Goal: Task Accomplishment & Management: Manage account settings

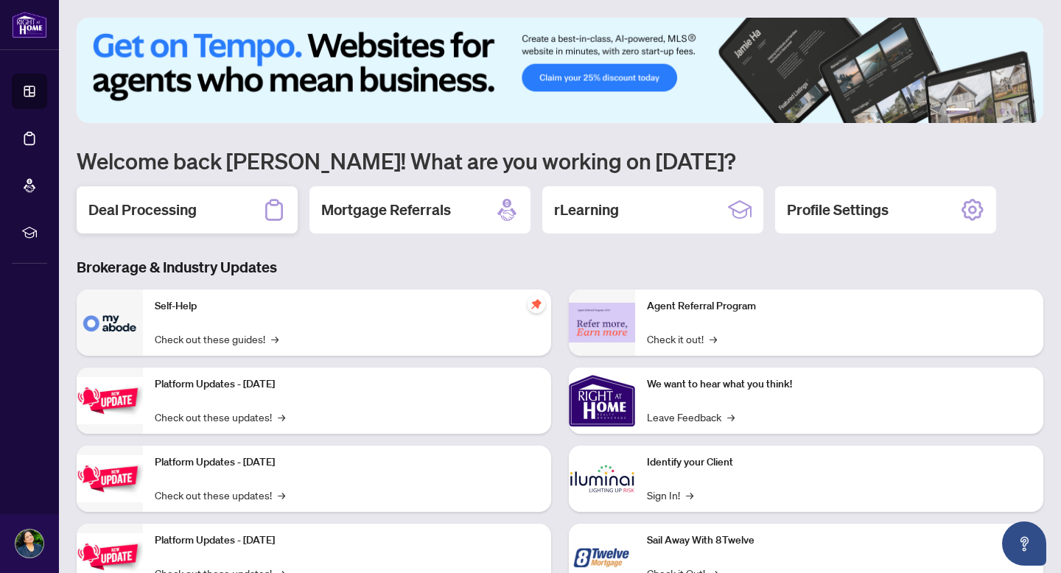
click at [134, 200] on h2 "Deal Processing" at bounding box center [142, 210] width 108 height 21
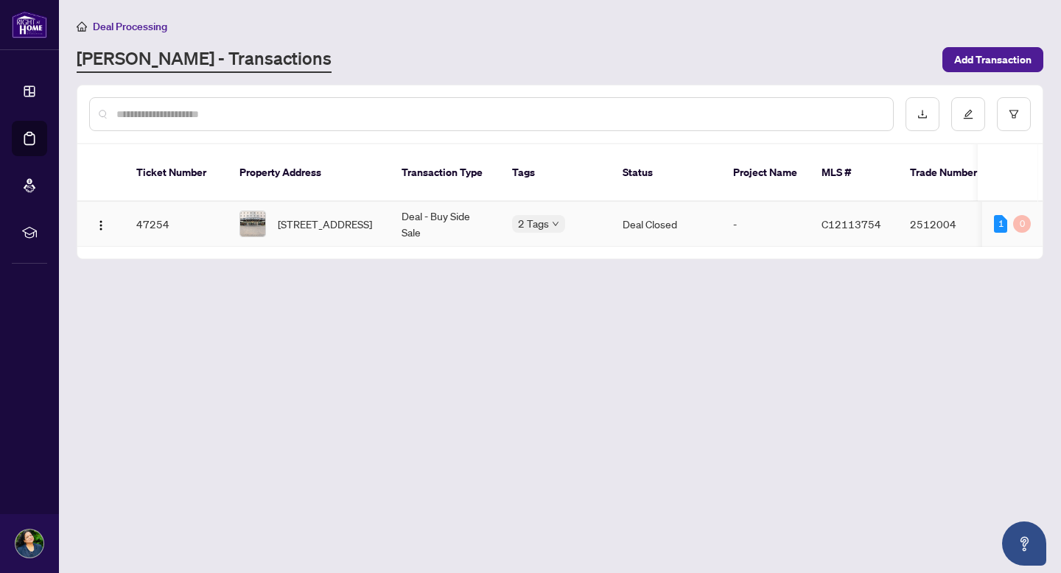
click at [265, 223] on div "[STREET_ADDRESS]" at bounding box center [309, 224] width 139 height 27
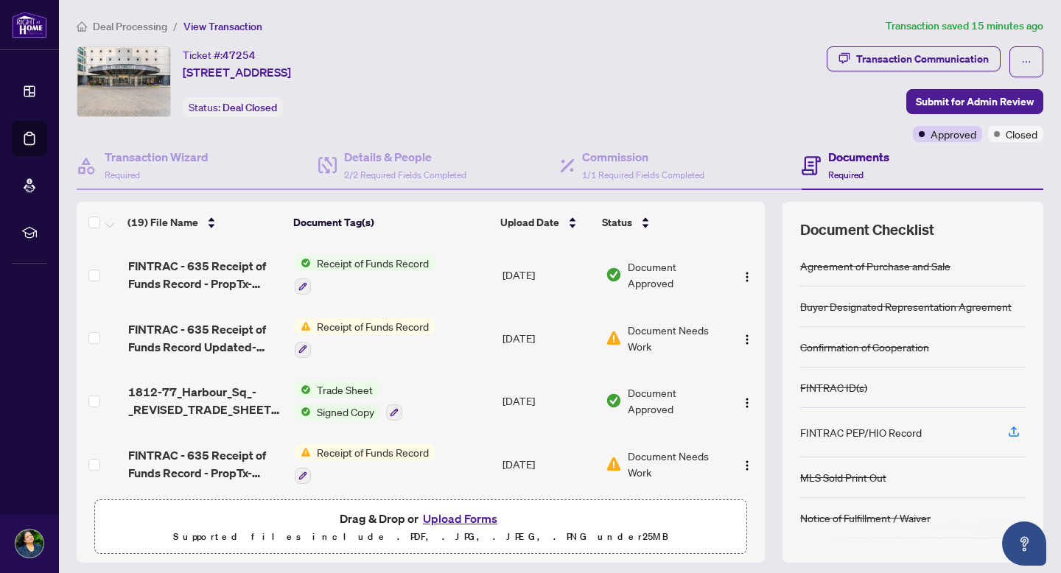
click at [936, 71] on span "Transaction Communication" at bounding box center [914, 61] width 174 height 31
click at [938, 58] on div "Transaction Communication" at bounding box center [922, 59] width 133 height 24
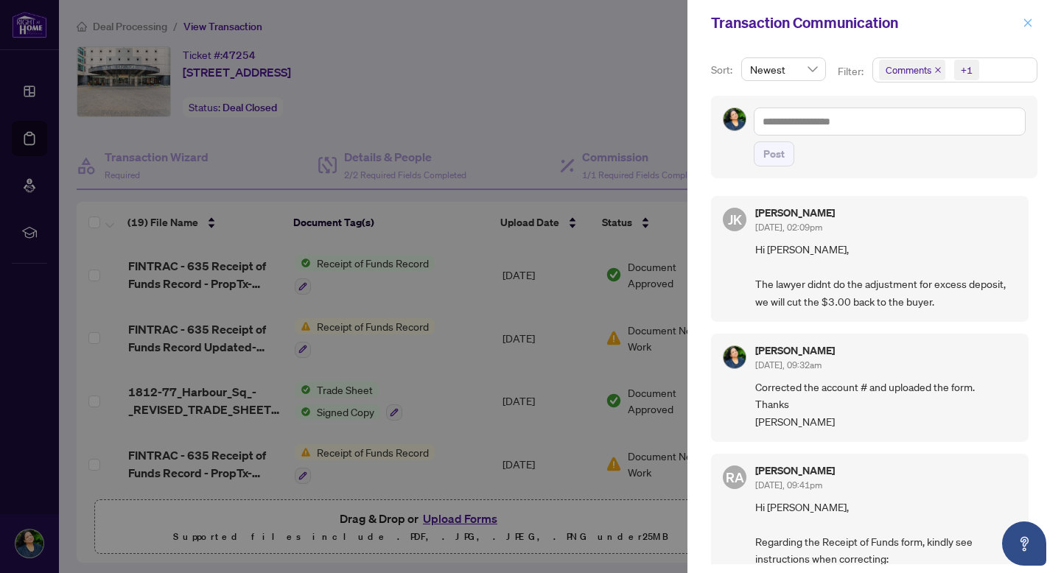
click at [1033, 23] on button "button" at bounding box center [1028, 23] width 19 height 18
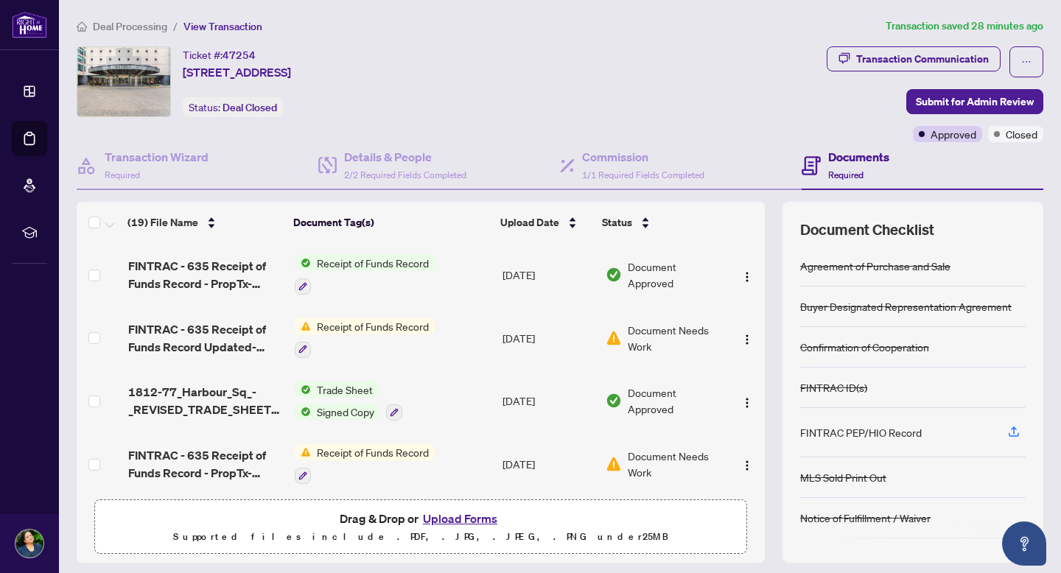
click at [986, 29] on article "Transaction saved 28 minutes ago" at bounding box center [965, 26] width 158 height 17
click at [915, 56] on div "Transaction Communication" at bounding box center [922, 59] width 133 height 24
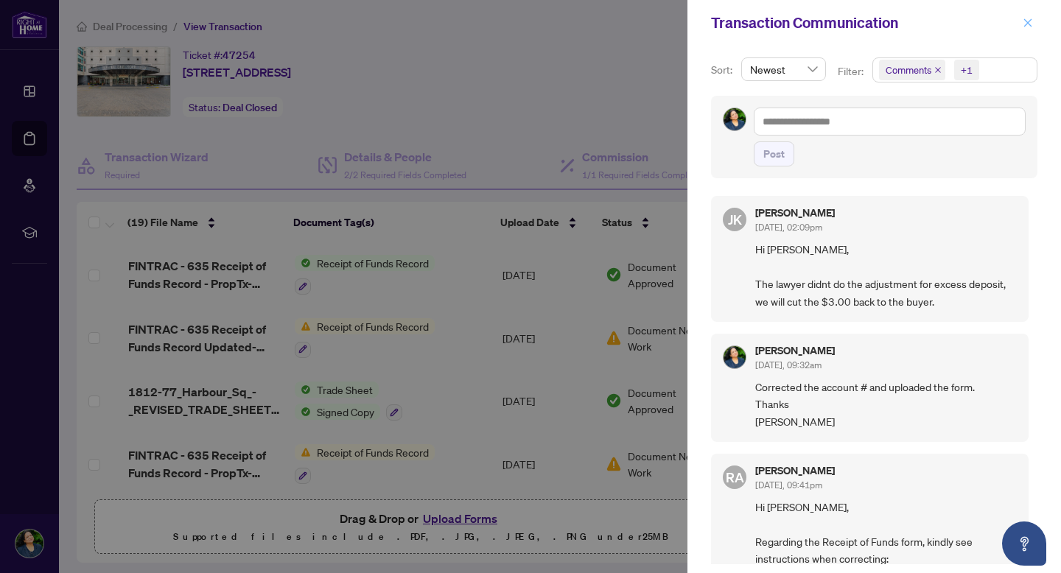
click at [1030, 24] on icon "close" at bounding box center [1028, 23] width 10 height 10
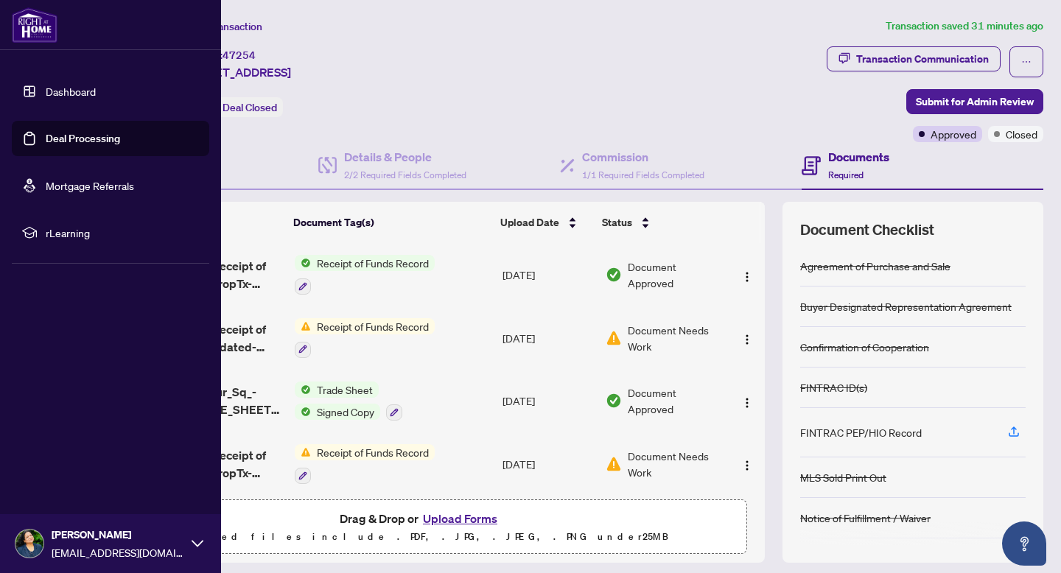
click at [198, 547] on icon at bounding box center [198, 544] width 12 height 12
click at [58, 457] on span "Logout" at bounding box center [59, 456] width 33 height 24
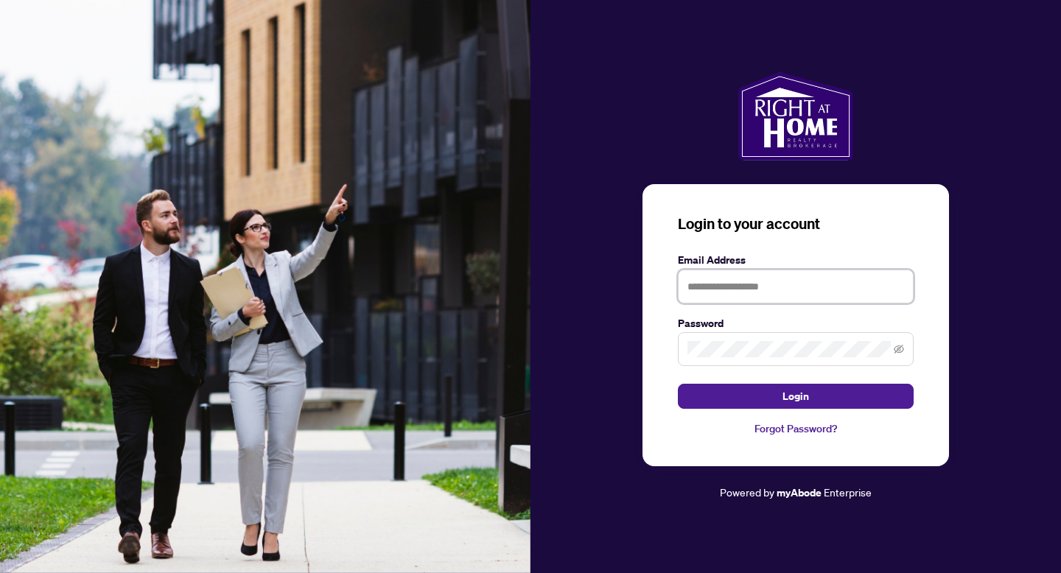
click at [761, 277] on input "text" at bounding box center [796, 287] width 236 height 34
type input "**********"
click at [678, 384] on button "Login" at bounding box center [796, 396] width 236 height 25
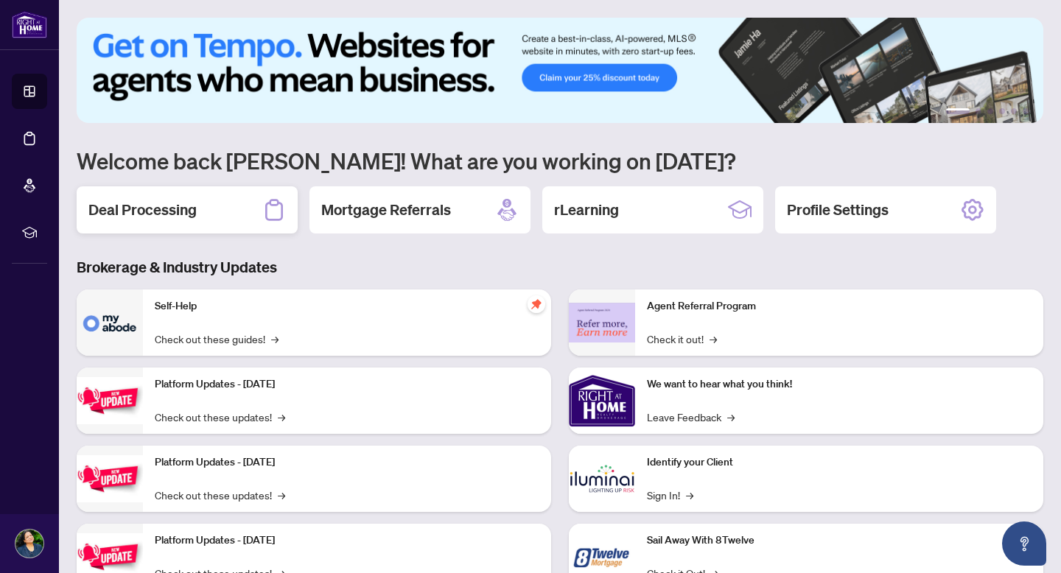
click at [168, 221] on div "Deal Processing" at bounding box center [187, 209] width 221 height 47
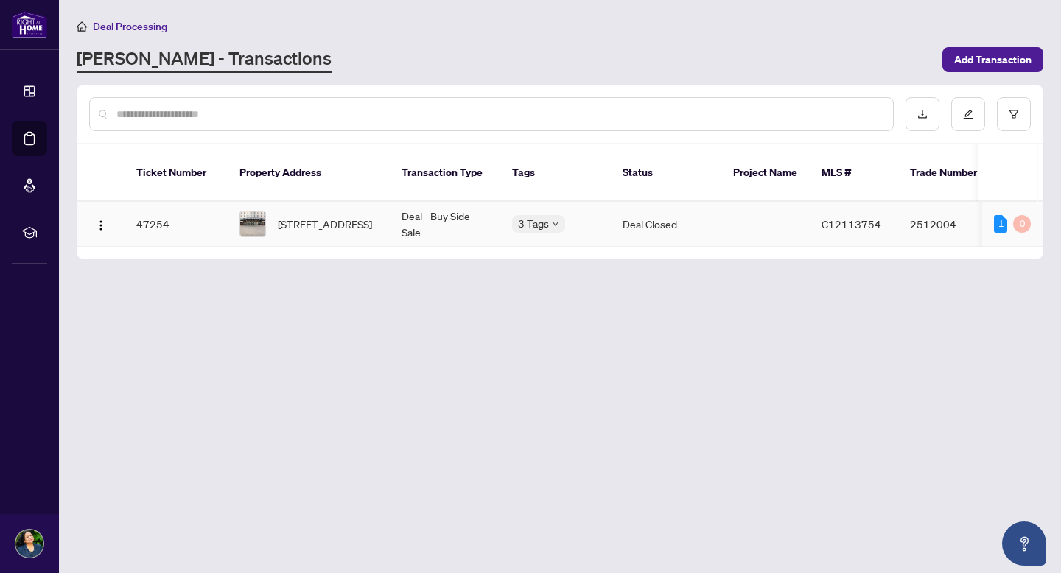
click at [265, 211] on div at bounding box center [253, 224] width 27 height 27
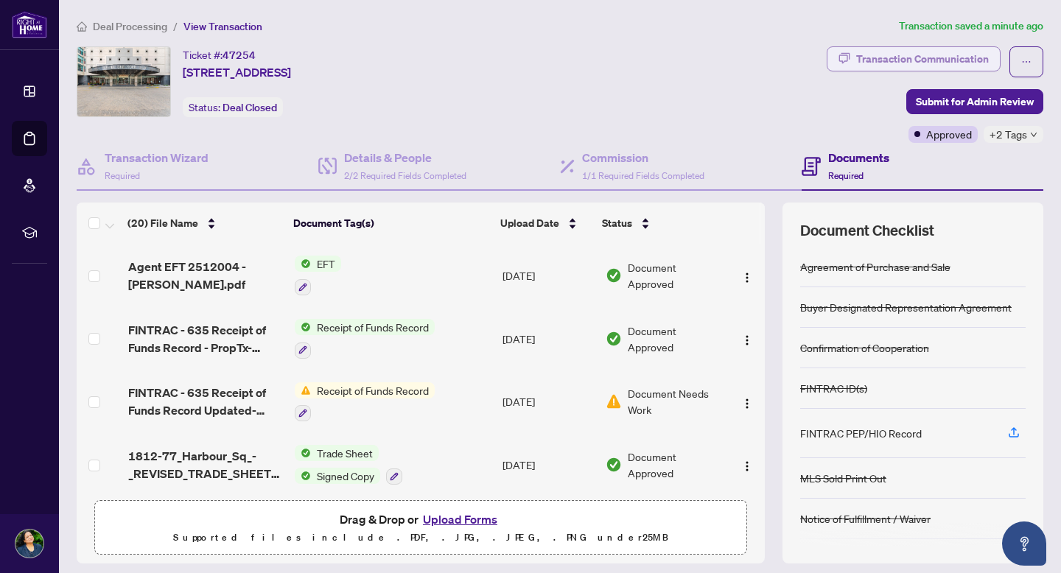
click at [944, 62] on div "Transaction Communication" at bounding box center [922, 59] width 133 height 24
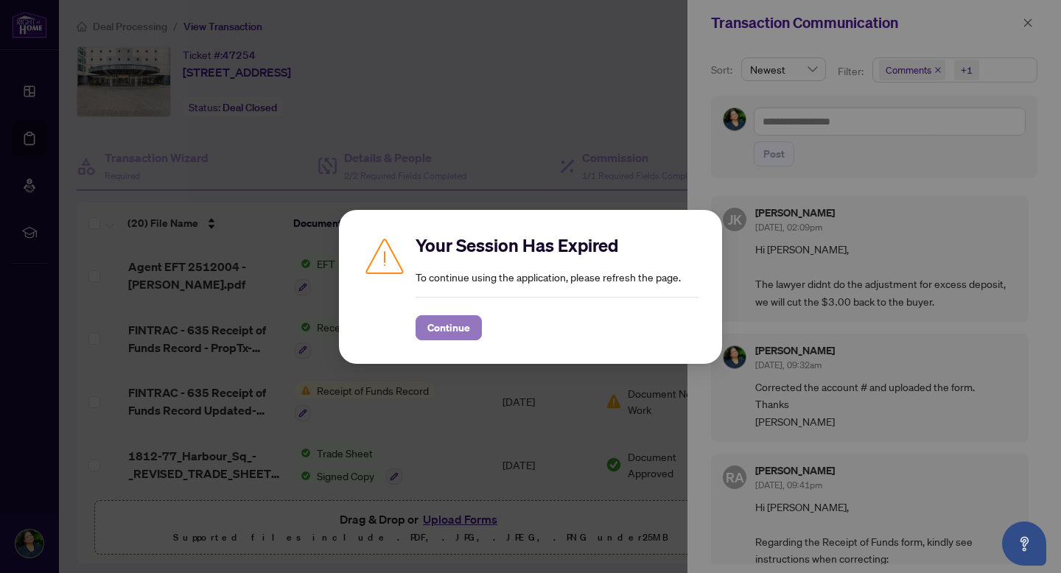
click at [463, 338] on span "Continue" at bounding box center [448, 328] width 43 height 24
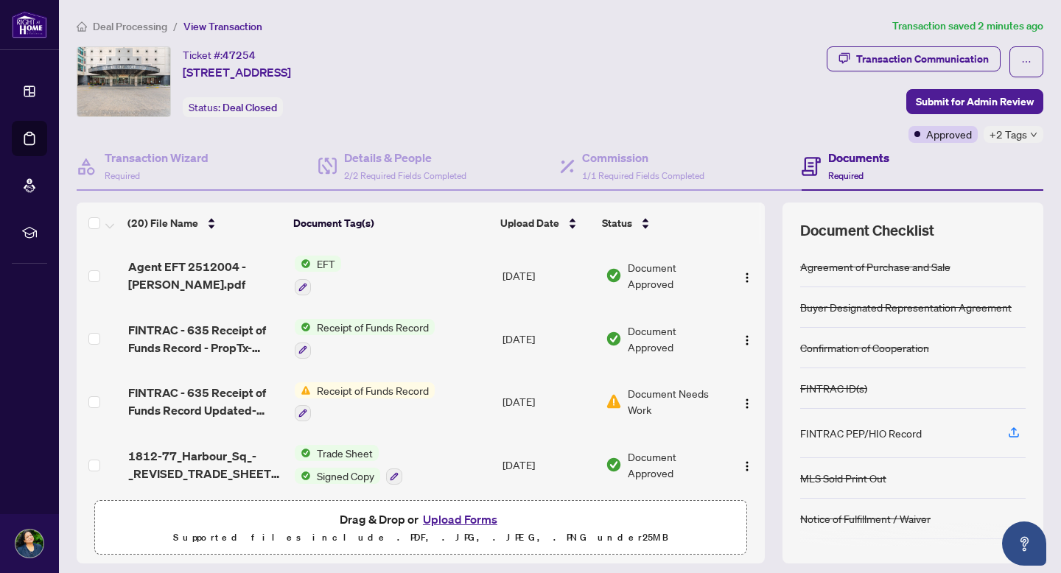
click at [314, 263] on span "EFT" at bounding box center [326, 264] width 30 height 16
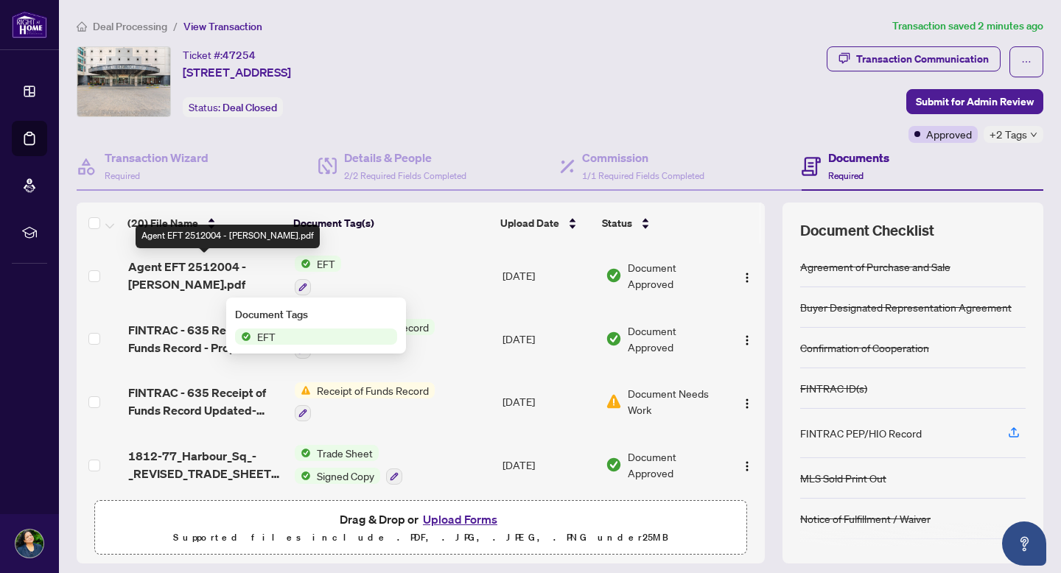
click at [160, 271] on span "Agent EFT 2512004 - [PERSON_NAME].pdf" at bounding box center [205, 275] width 155 height 35
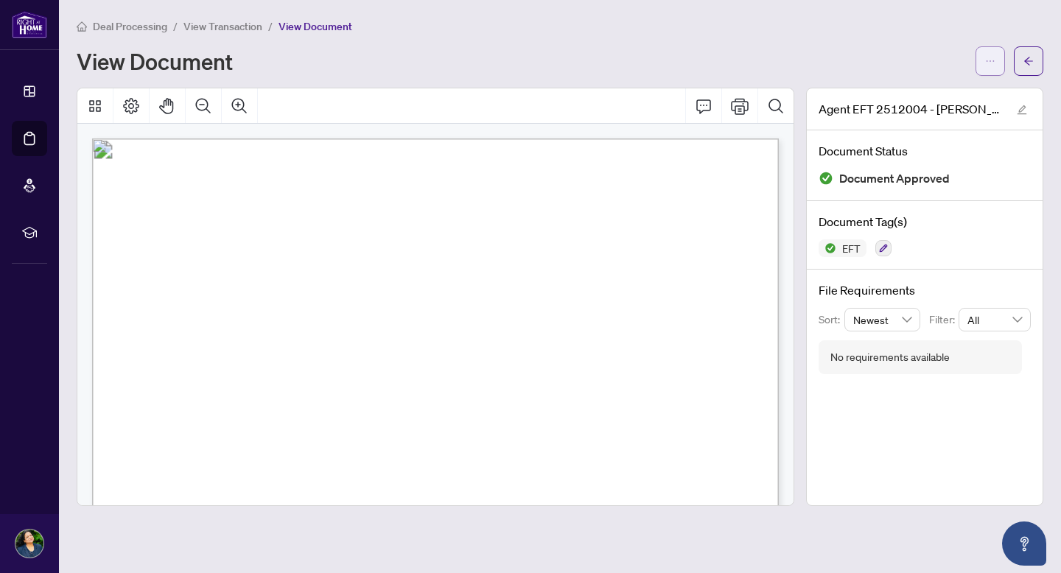
click at [987, 59] on icon "ellipsis" at bounding box center [990, 61] width 10 height 10
click at [903, 95] on span "Download" at bounding box center [938, 93] width 112 height 16
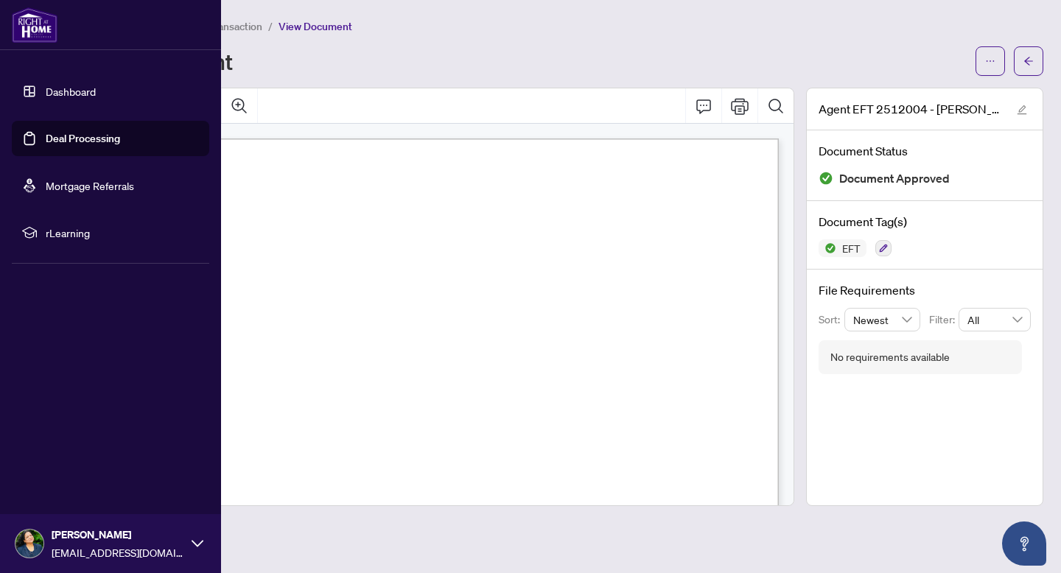
click at [77, 98] on link "Dashboard" at bounding box center [71, 91] width 50 height 13
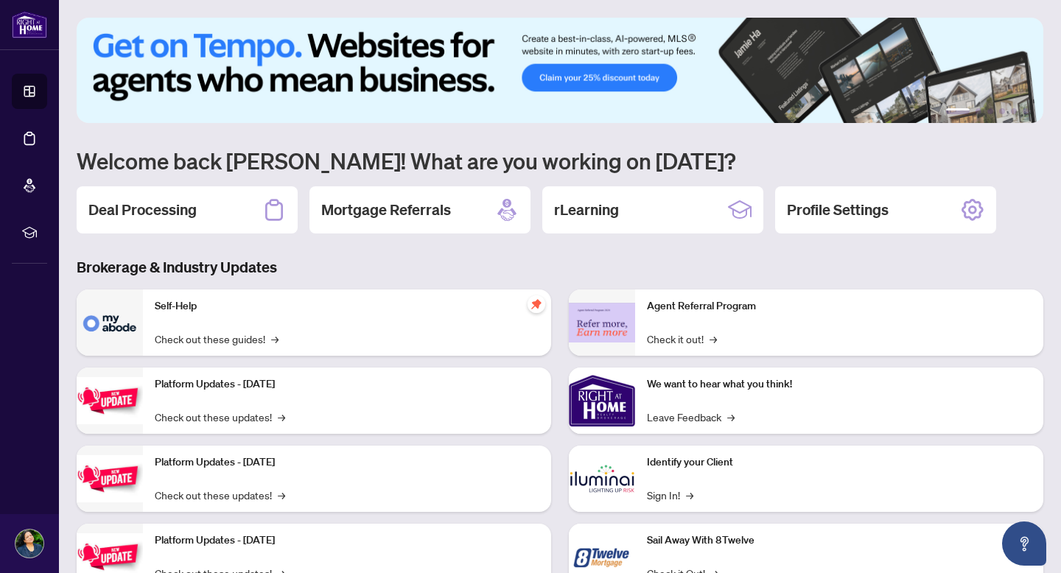
click at [369, 242] on div "1 2 3 4 5 6 Welcome back [PERSON_NAME]! What are you working on [DATE]? Deal Pr…" at bounding box center [560, 315] width 967 height 595
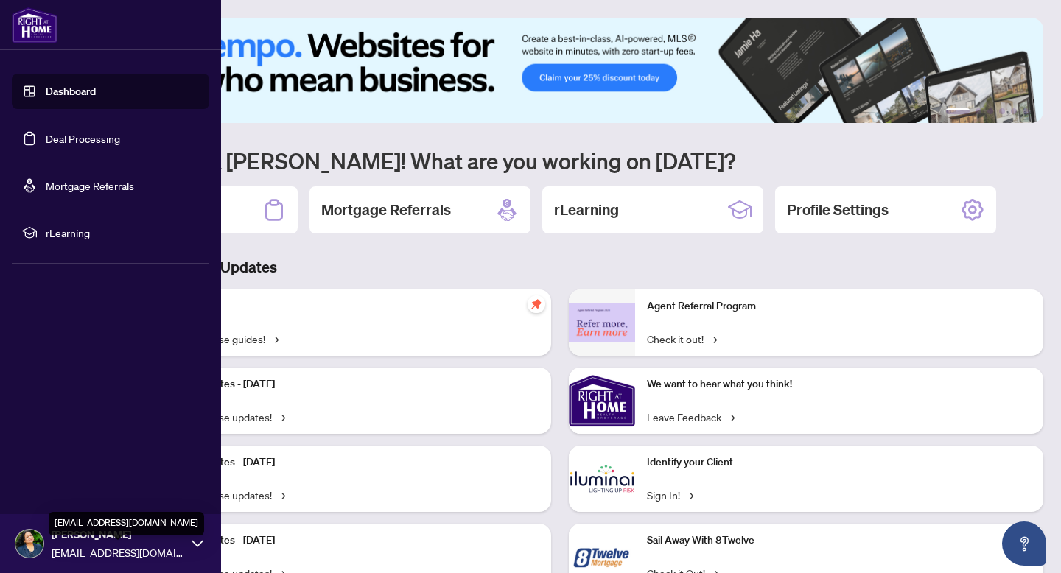
click at [158, 548] on span "[EMAIL_ADDRESS][DOMAIN_NAME]" at bounding box center [118, 553] width 133 height 16
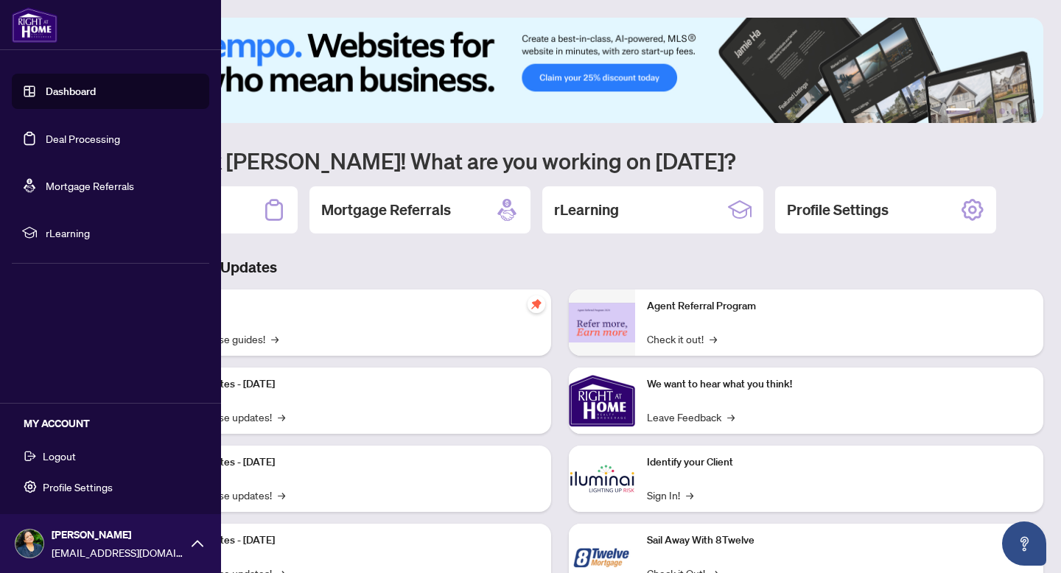
click at [74, 453] on span "Logout" at bounding box center [59, 456] width 33 height 24
